Goal: Task Accomplishment & Management: Manage account settings

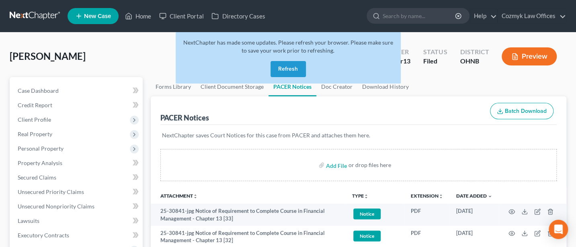
click at [284, 72] on button "Refresh" at bounding box center [288, 69] width 35 height 16
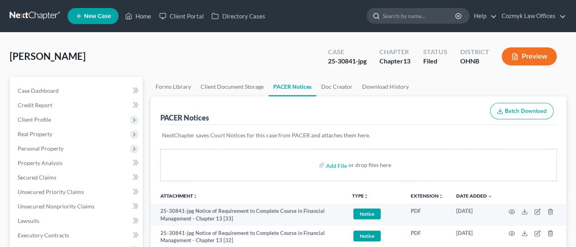
click at [405, 18] on input "search" at bounding box center [420, 15] width 74 height 15
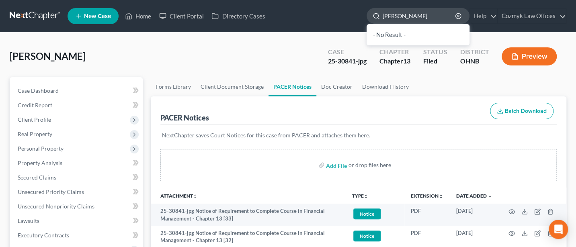
type input "smith"
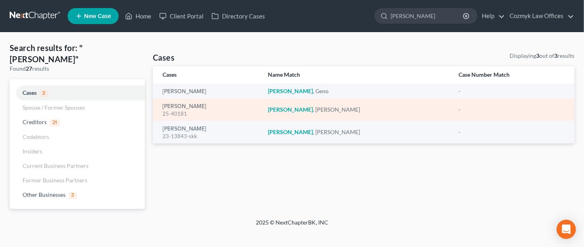
click at [183, 113] on div "25-40181" at bounding box center [208, 114] width 93 height 8
click at [182, 107] on link "Smith, David" at bounding box center [184, 107] width 44 height 6
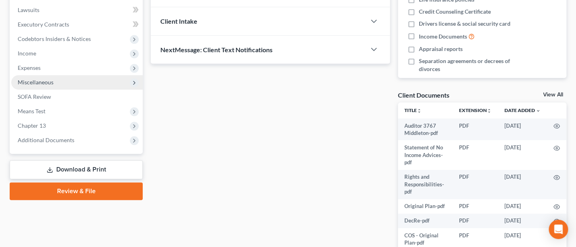
scroll to position [214, 0]
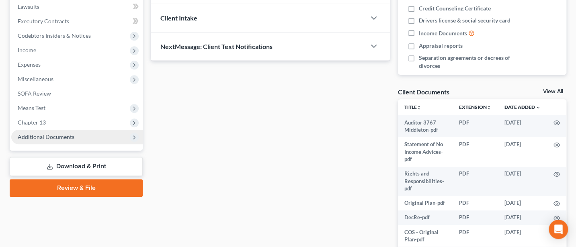
click at [29, 136] on span "Additional Documents" at bounding box center [46, 137] width 57 height 7
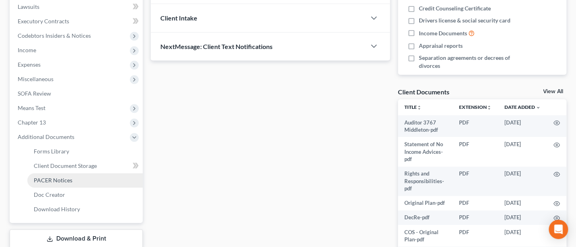
click at [42, 181] on span "PACER Notices" at bounding box center [53, 180] width 39 height 7
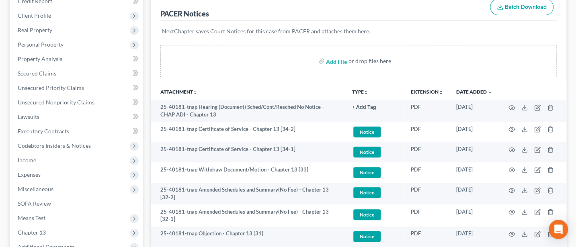
scroll to position [107, 0]
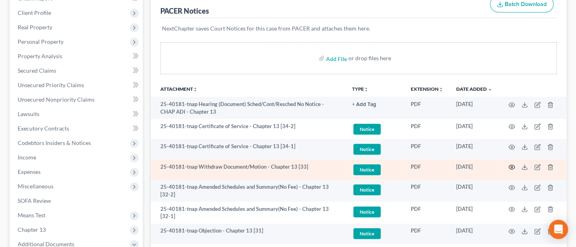
click at [513, 165] on icon "button" at bounding box center [512, 167] width 6 height 4
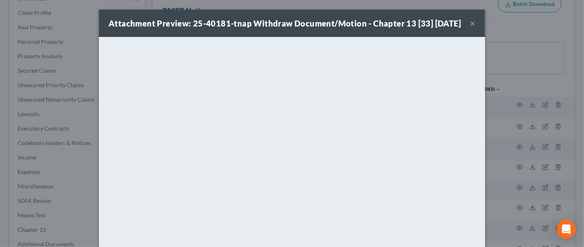
click at [470, 27] on button "×" at bounding box center [473, 23] width 6 height 10
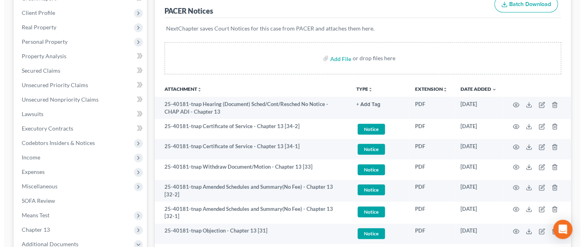
scroll to position [0, 0]
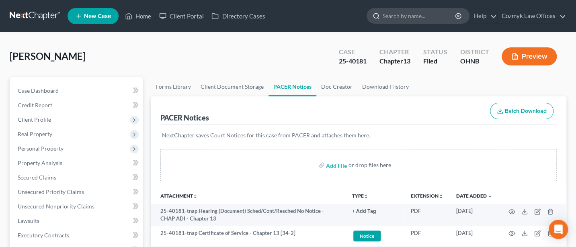
click at [424, 14] on input "search" at bounding box center [420, 15] width 74 height 15
type input "cohen"
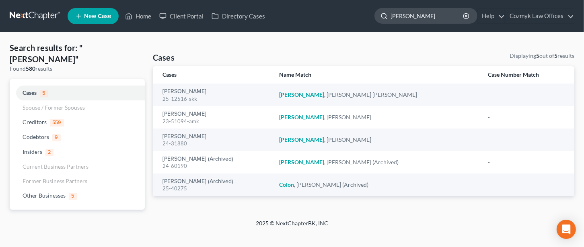
drag, startPoint x: 415, startPoint y: 14, endPoint x: 383, endPoint y: 14, distance: 31.8
click at [384, 14] on div "cohen" at bounding box center [425, 16] width 103 height 16
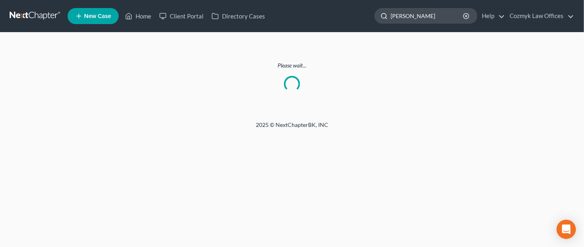
type input "adams"
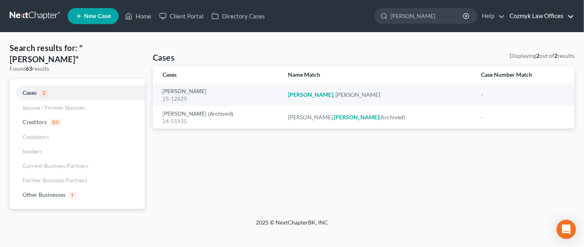
click at [532, 15] on link "Cozmyk Law Offices" at bounding box center [539, 16] width 68 height 14
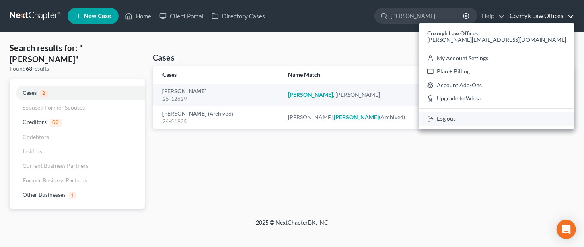
click at [526, 120] on link "Log out" at bounding box center [496, 119] width 154 height 14
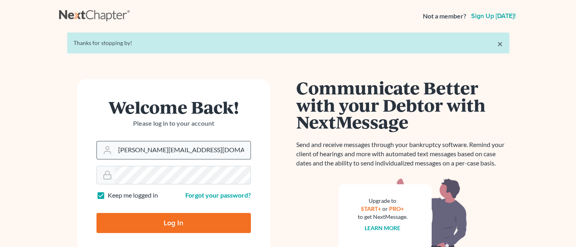
click at [201, 150] on input "[PERSON_NAME][EMAIL_ADDRESS][DOMAIN_NAME]" at bounding box center [183, 151] width 136 height 18
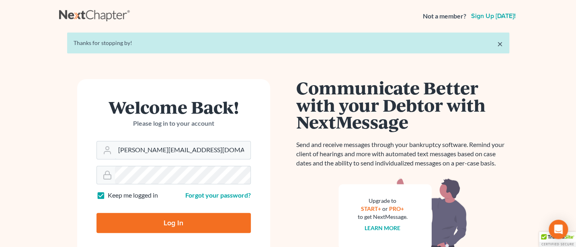
type input "[PERSON_NAME][EMAIL_ADDRESS][DOMAIN_NAME]"
click at [177, 224] on input "Log In" at bounding box center [174, 223] width 154 height 20
type input "Thinking..."
